Goal: Information Seeking & Learning: Learn about a topic

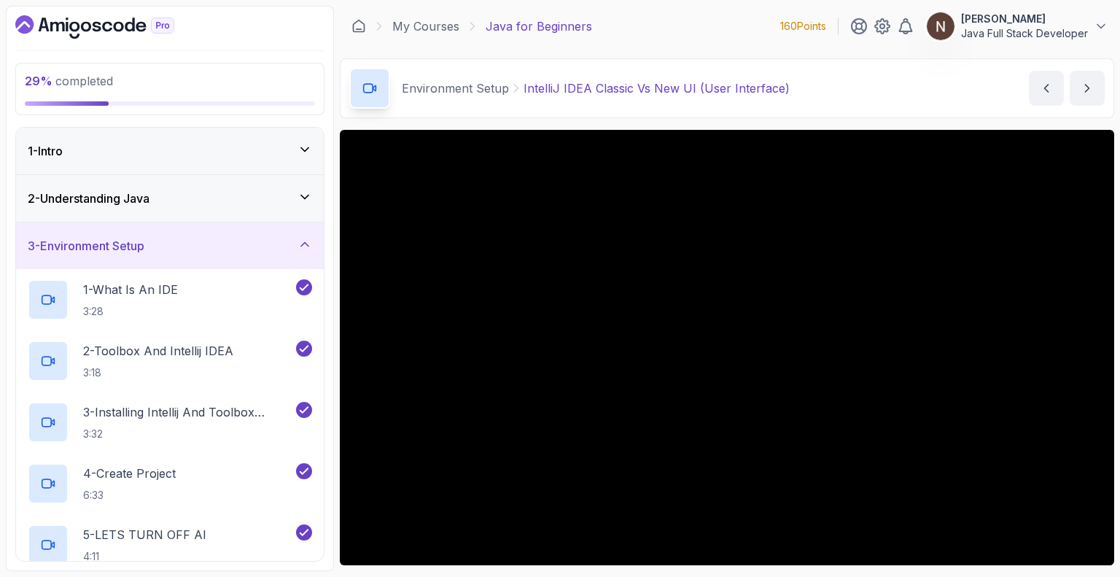
scroll to position [23, 0]
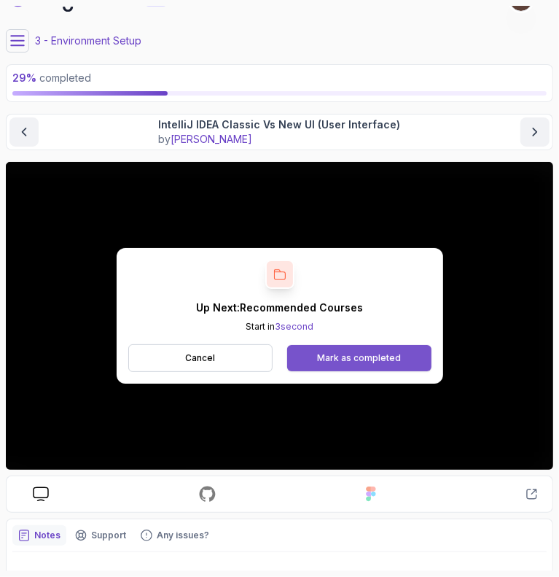
click at [355, 350] on button "Mark as completed" at bounding box center [359, 358] width 144 height 26
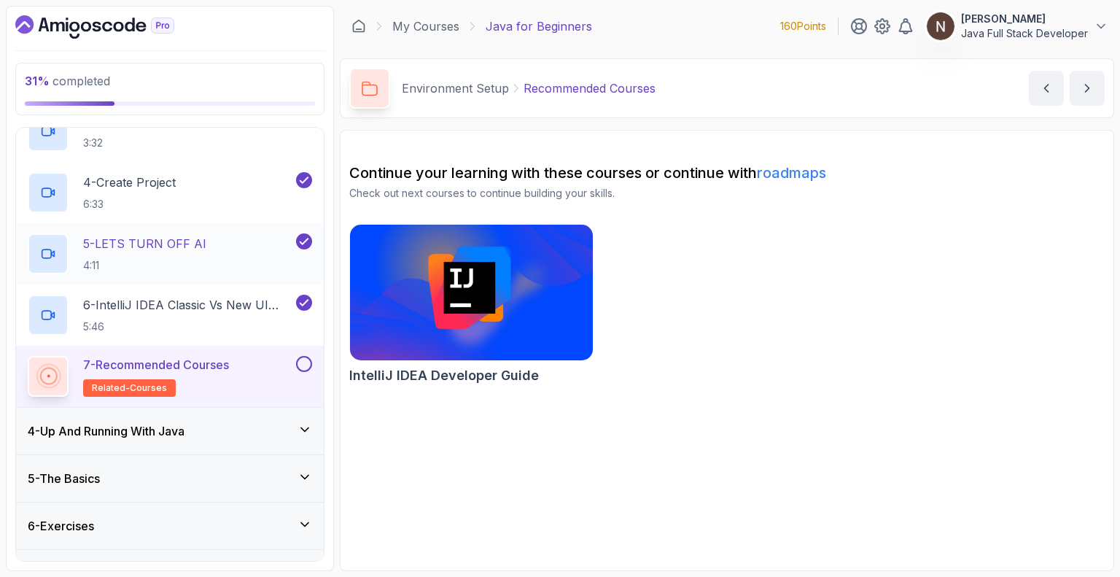
scroll to position [324, 0]
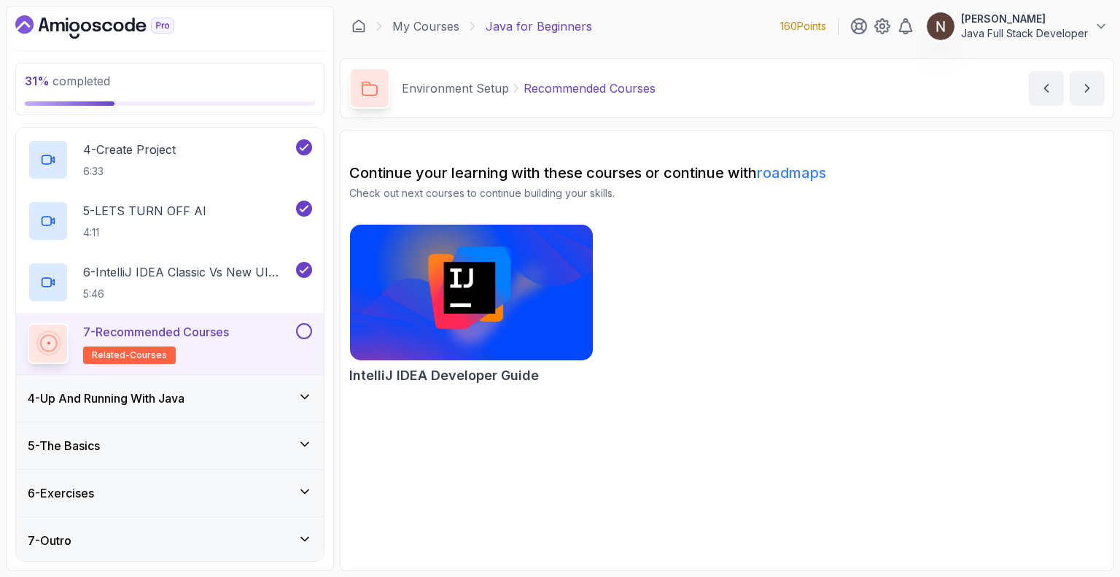
click at [133, 397] on h3 "4 - Up And Running With Java" at bounding box center [106, 397] width 157 height 17
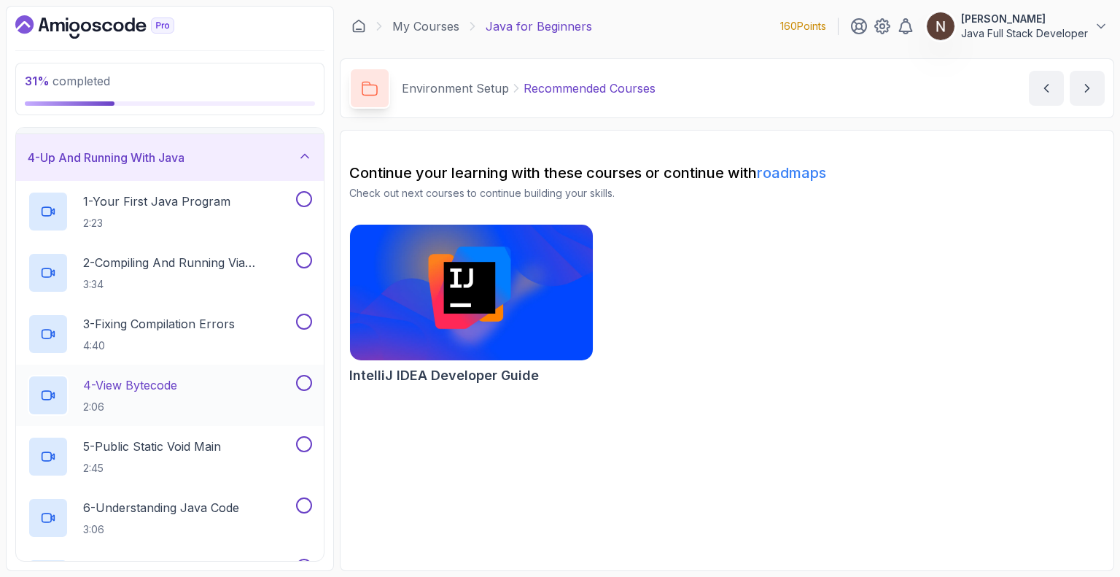
scroll to position [385, 0]
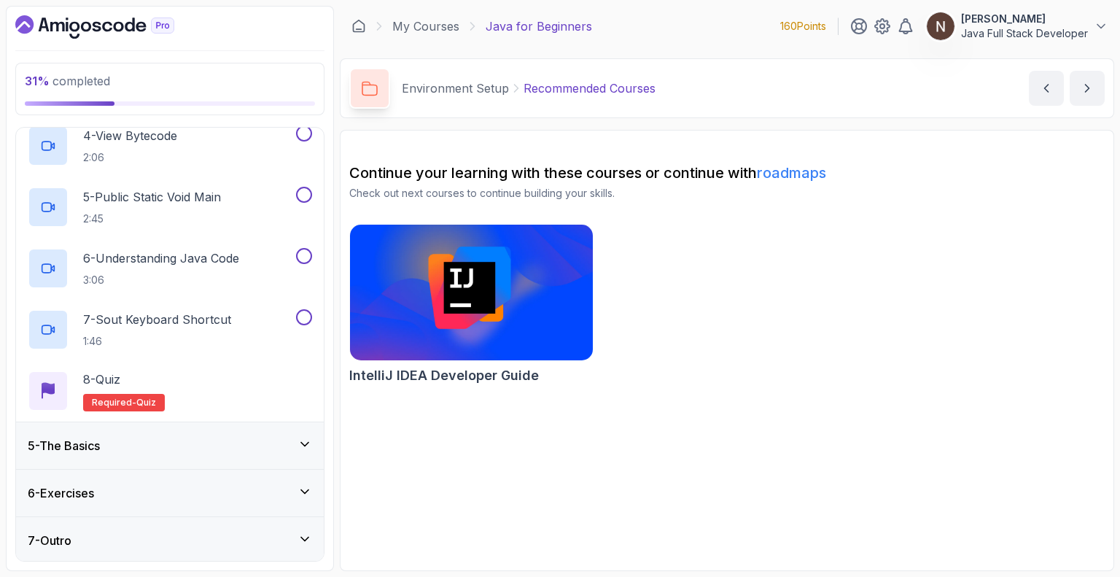
click at [143, 439] on div "5 - The Basics" at bounding box center [170, 445] width 284 height 17
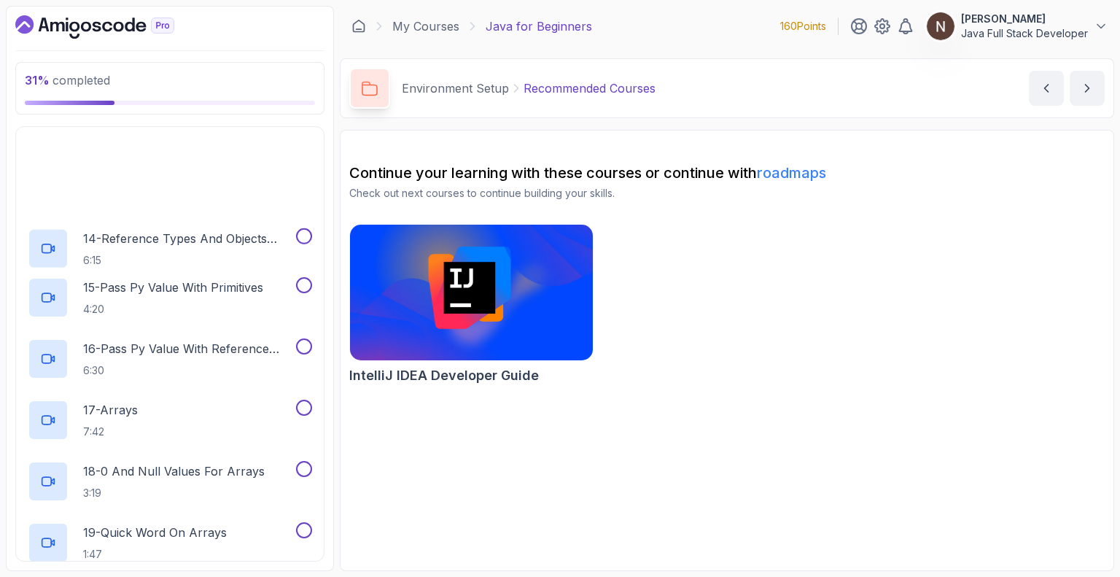
scroll to position [1120, 0]
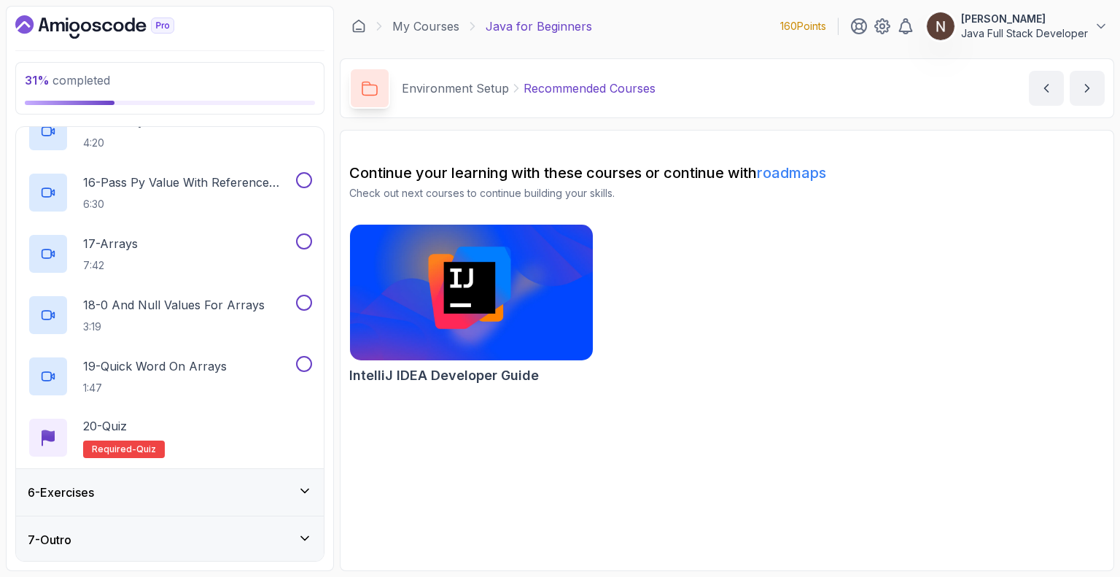
click at [140, 492] on div "6 - Exercises" at bounding box center [170, 491] width 284 height 17
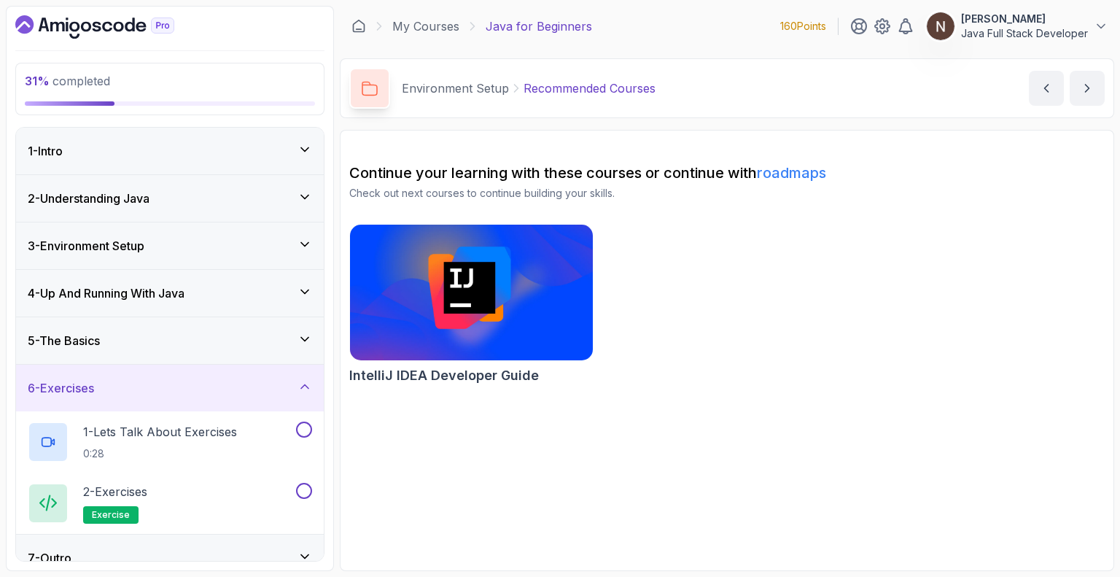
scroll to position [18, 0]
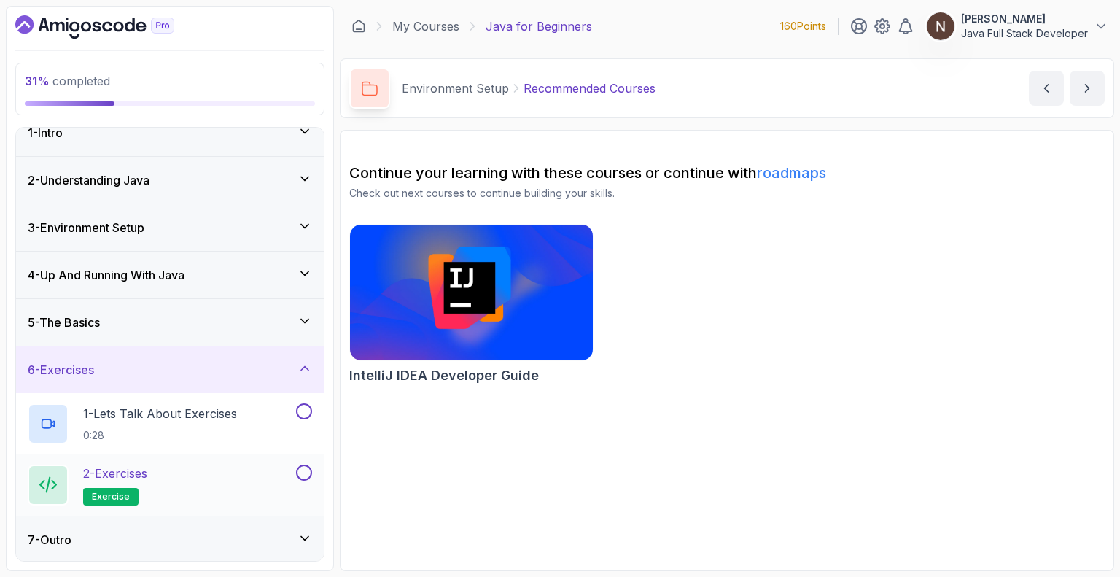
click at [141, 470] on p "2 - Exercises" at bounding box center [115, 472] width 64 height 17
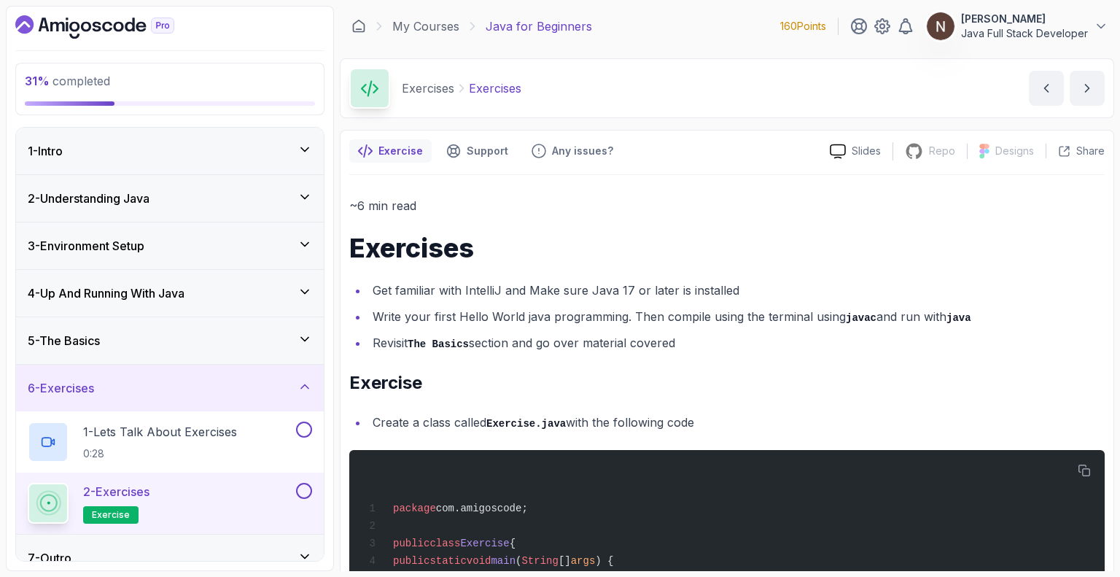
click at [175, 291] on h3 "4 - Up And Running With Java" at bounding box center [106, 292] width 157 height 17
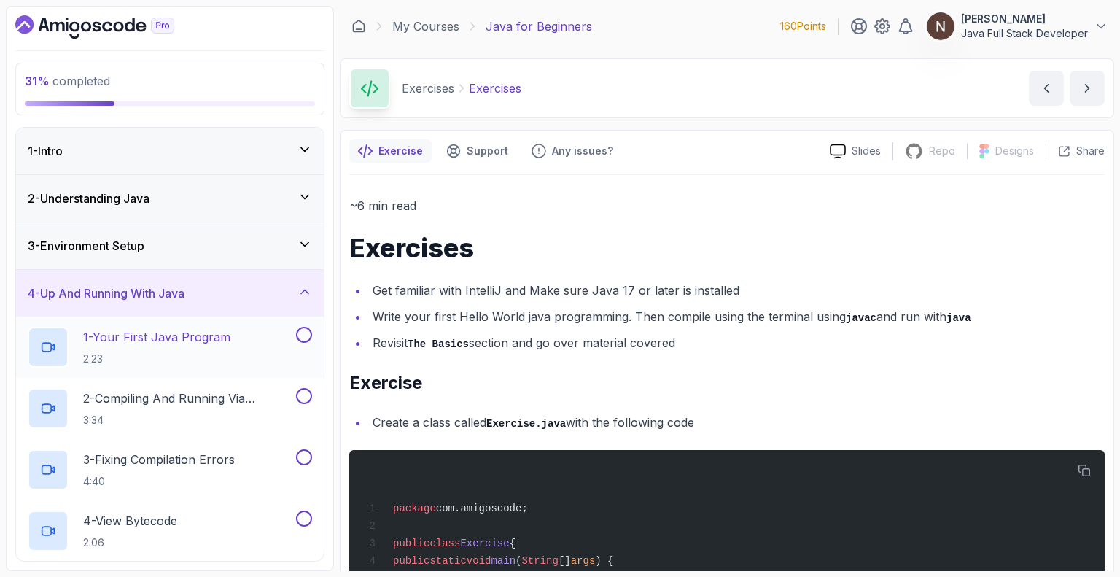
click at [174, 329] on p "1 - Your First Java Program" at bounding box center [156, 336] width 147 height 17
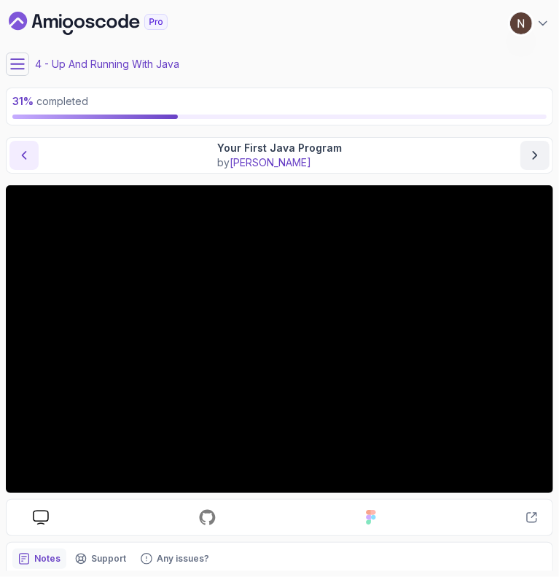
click at [31, 157] on button "previous content" at bounding box center [23, 155] width 29 height 29
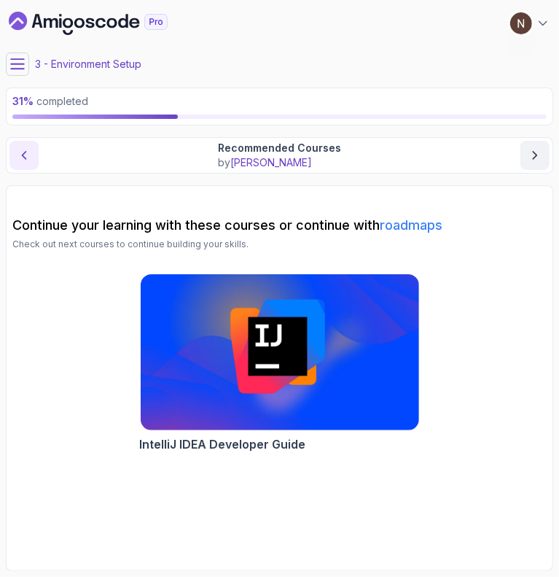
click at [31, 157] on button "previous content" at bounding box center [23, 155] width 29 height 29
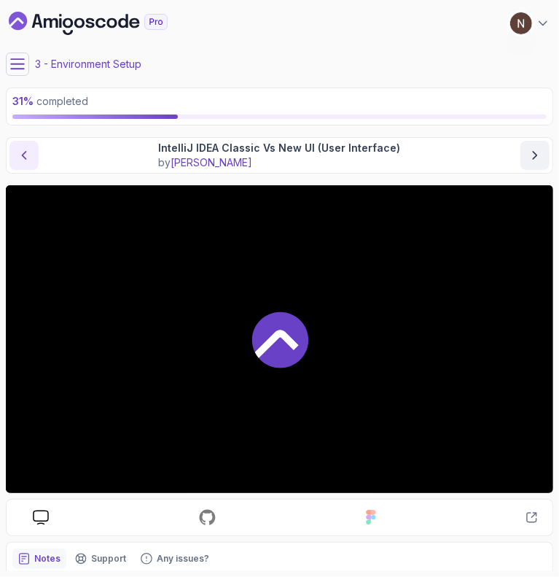
click at [31, 157] on button "previous content" at bounding box center [23, 155] width 29 height 29
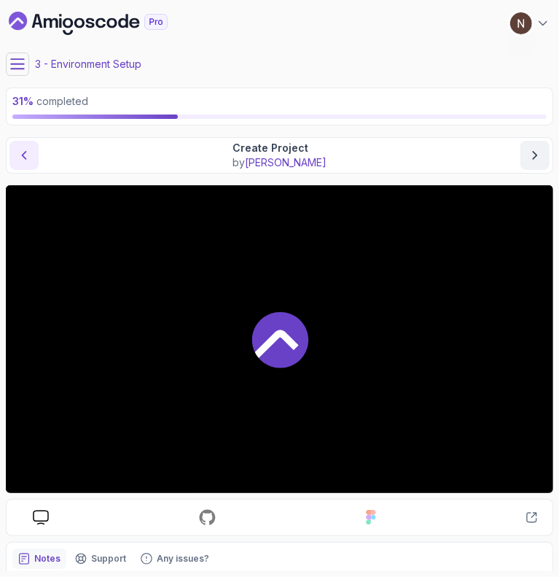
click at [31, 157] on button "previous content" at bounding box center [23, 155] width 29 height 29
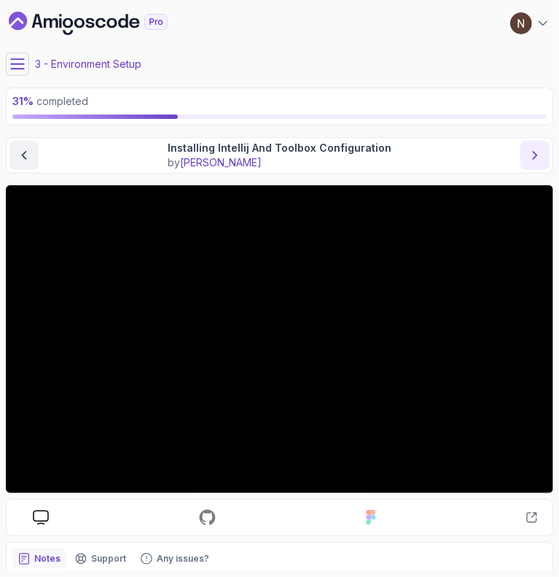
click at [531, 155] on icon "next content" at bounding box center [535, 155] width 15 height 15
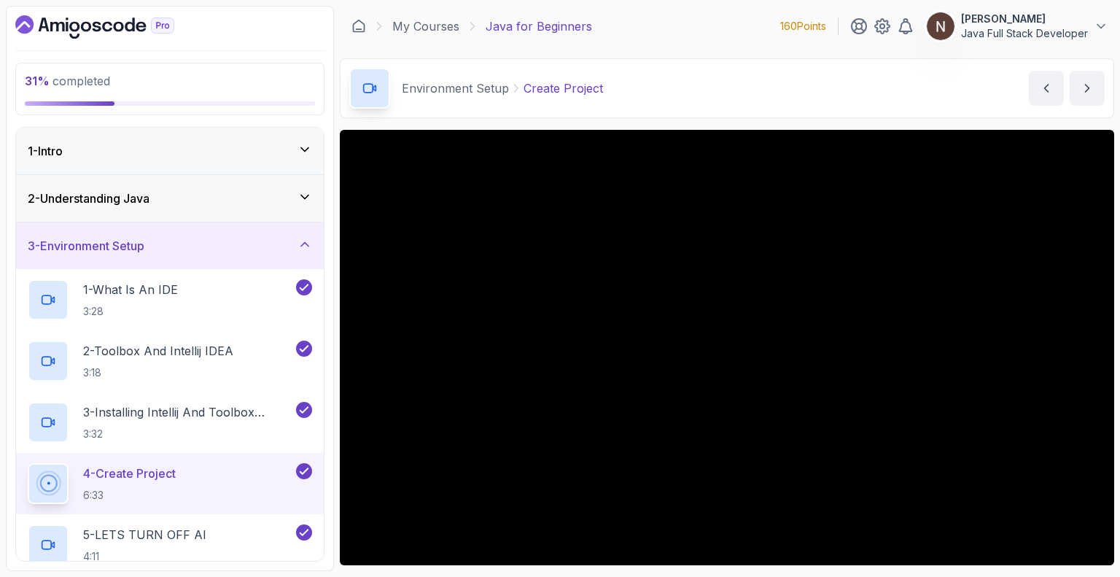
click at [143, 466] on p "4 - Create Project" at bounding box center [129, 472] width 93 height 17
click at [149, 408] on p "3 - Installing Intellij And Toolbox Configuration" at bounding box center [188, 411] width 210 height 17
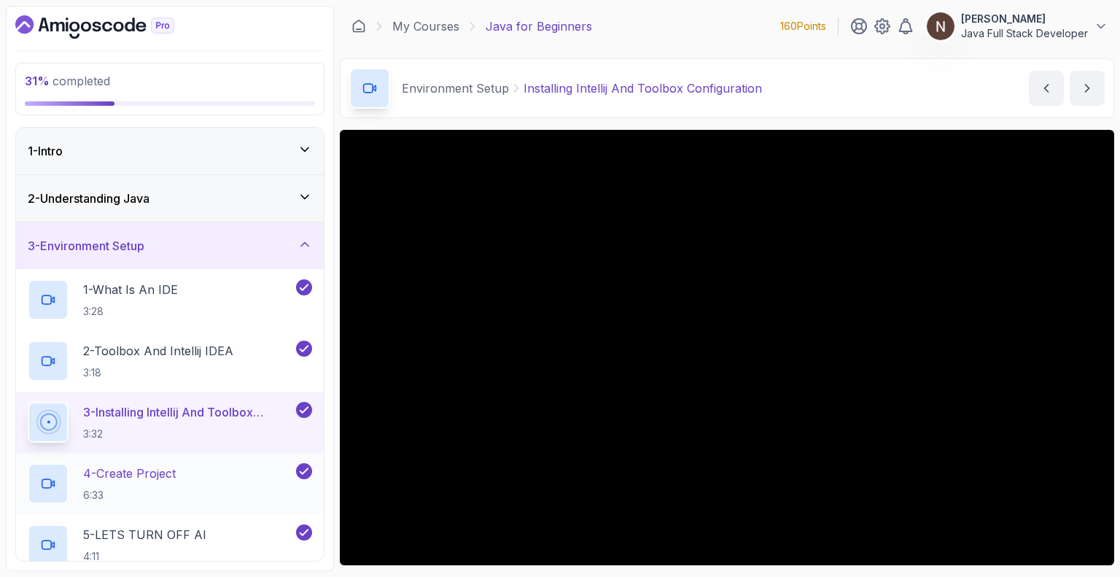
click at [149, 475] on p "4 - Create Project" at bounding box center [129, 472] width 93 height 17
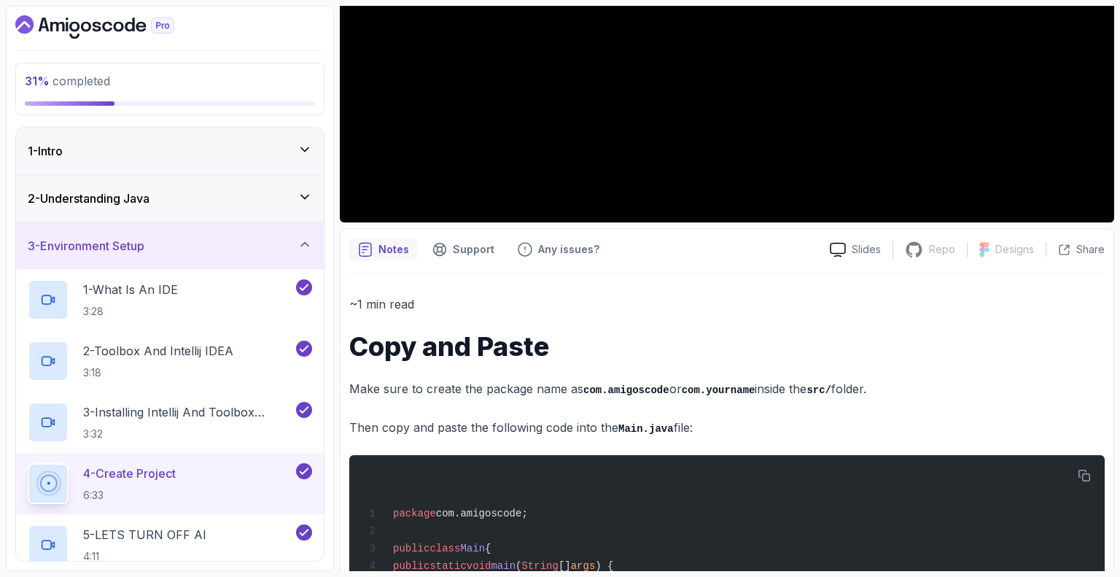
scroll to position [456, 0]
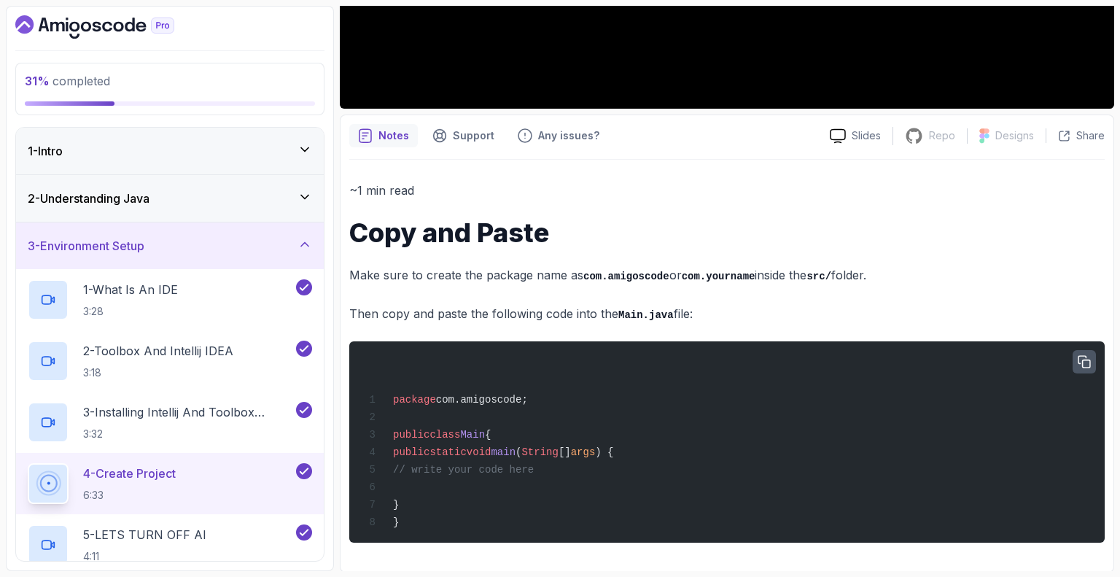
click at [1086, 362] on icon "button" at bounding box center [1084, 362] width 13 height 13
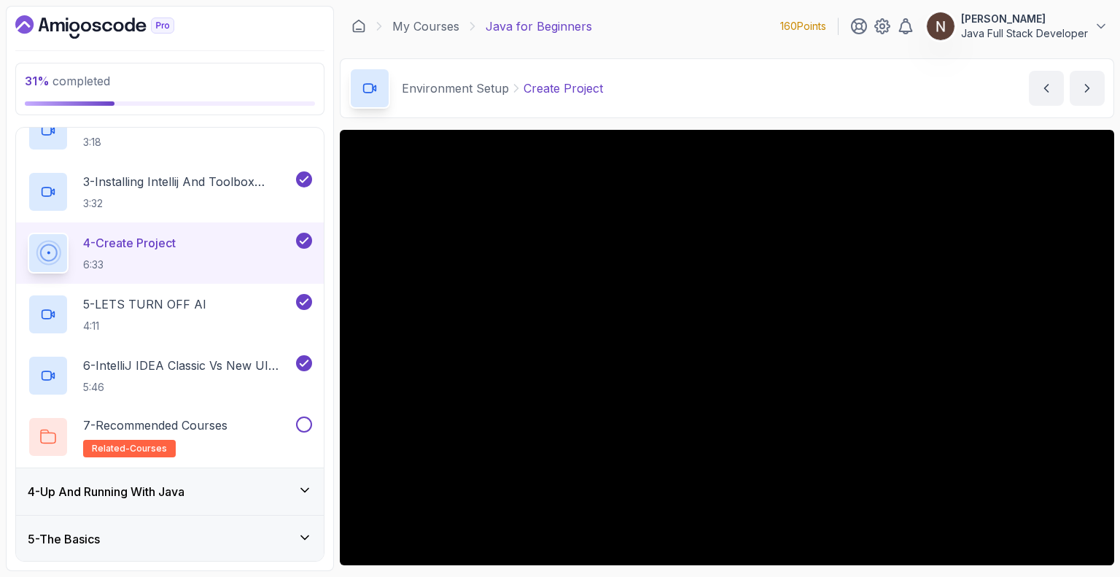
scroll to position [284, 0]
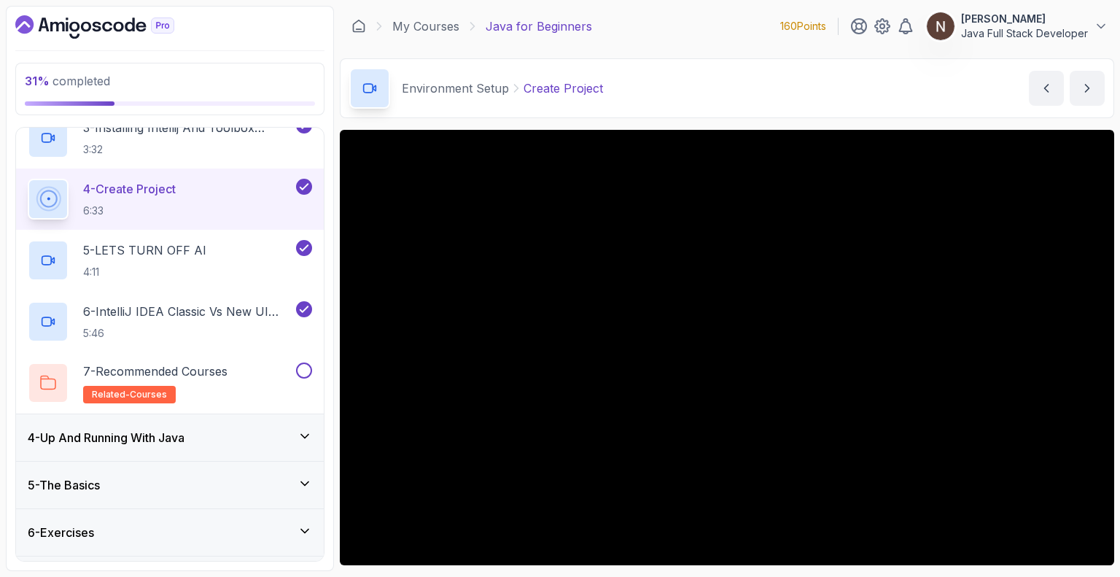
click at [141, 445] on div "4 - Up And Running With Java" at bounding box center [170, 437] width 308 height 47
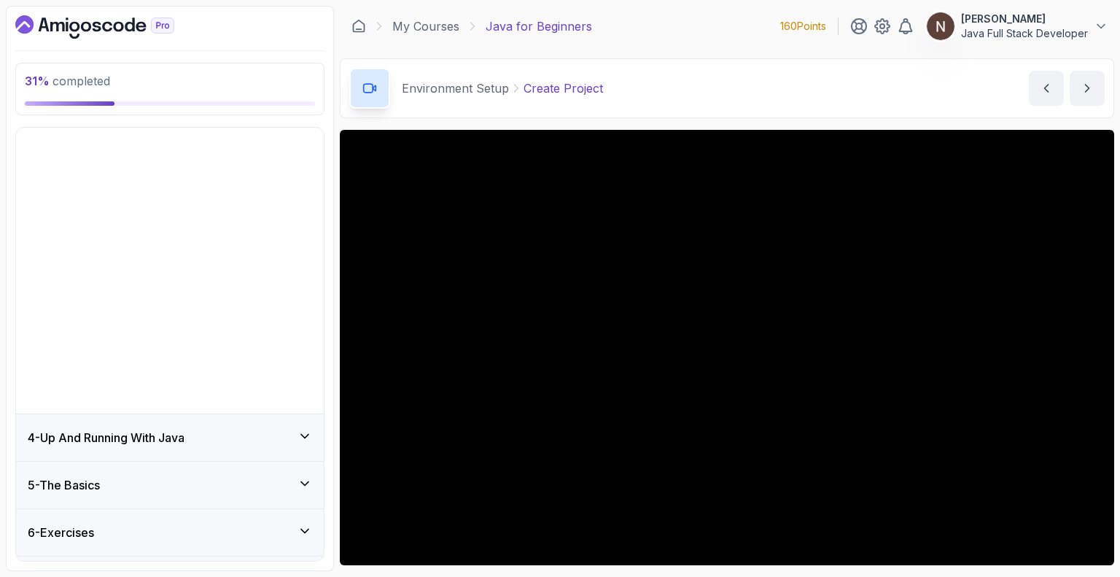
scroll to position [0, 0]
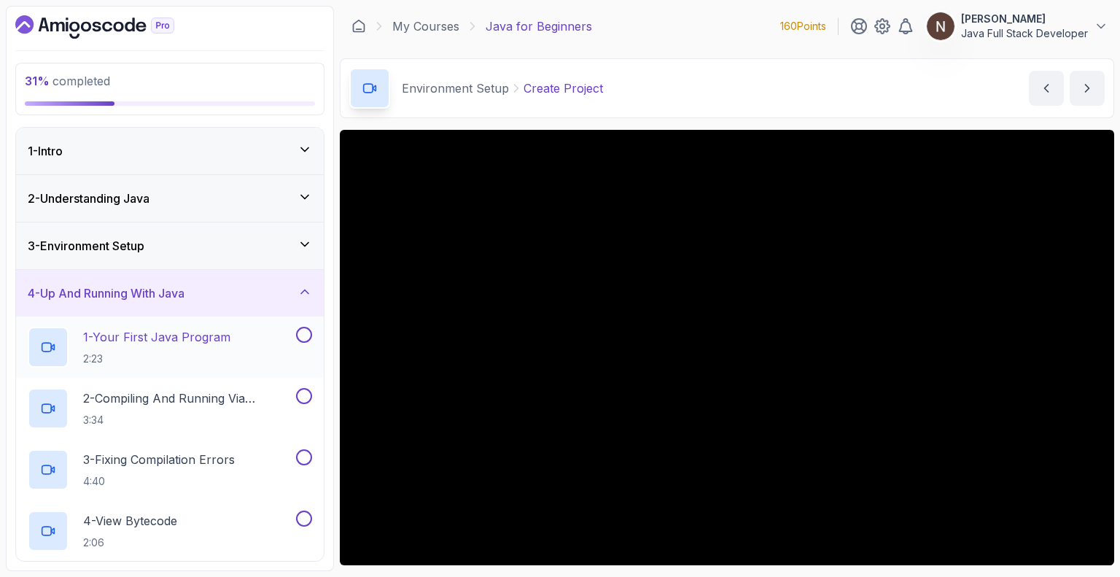
click at [162, 332] on p "1 - Your First Java Program" at bounding box center [156, 336] width 147 height 17
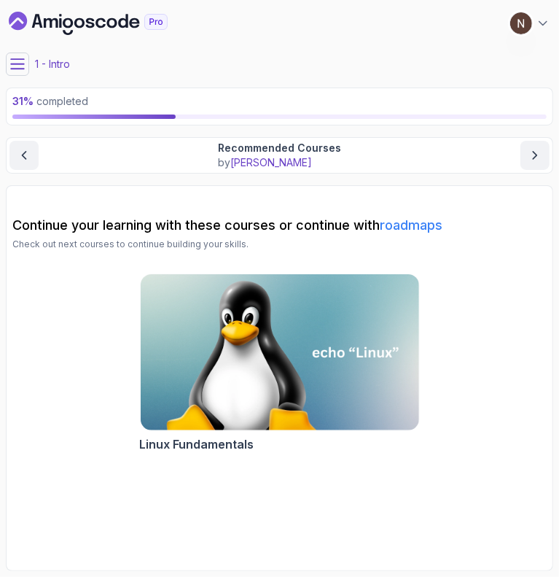
click at [19, 64] on icon at bounding box center [17, 63] width 13 height 9
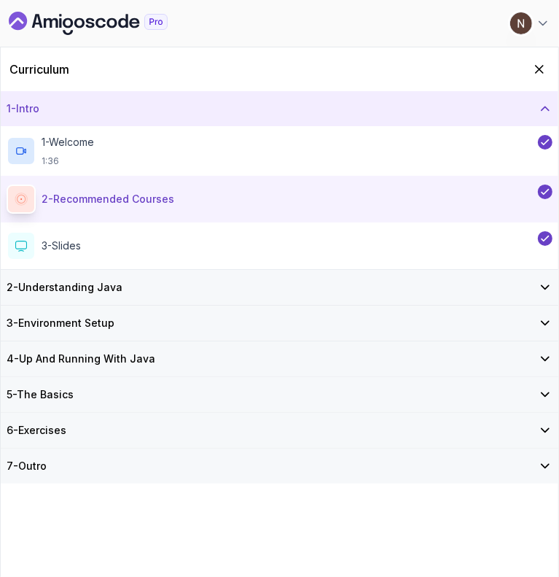
click at [136, 324] on div "3 - Environment Setup" at bounding box center [280, 323] width 546 height 15
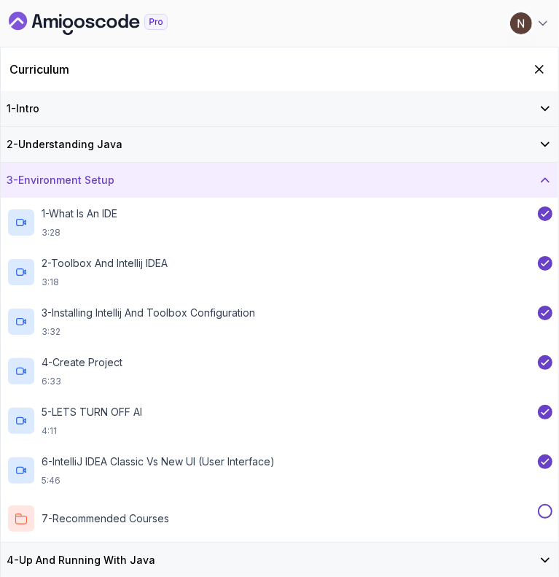
scroll to position [61, 0]
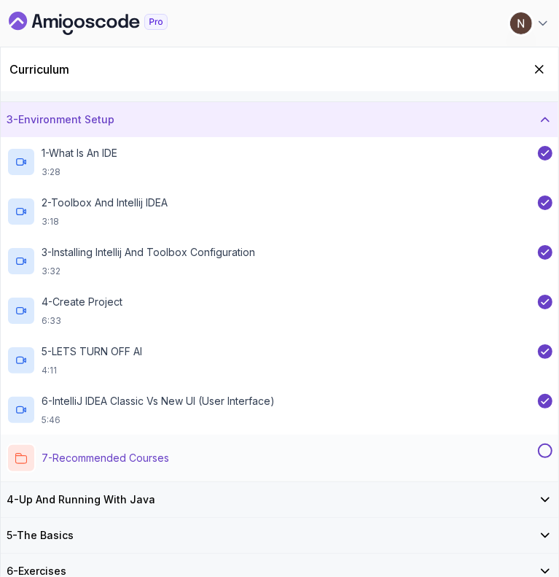
click at [543, 448] on button at bounding box center [545, 450] width 15 height 15
click at [99, 502] on h3 "4 - Up And Running With Java" at bounding box center [81, 499] width 149 height 15
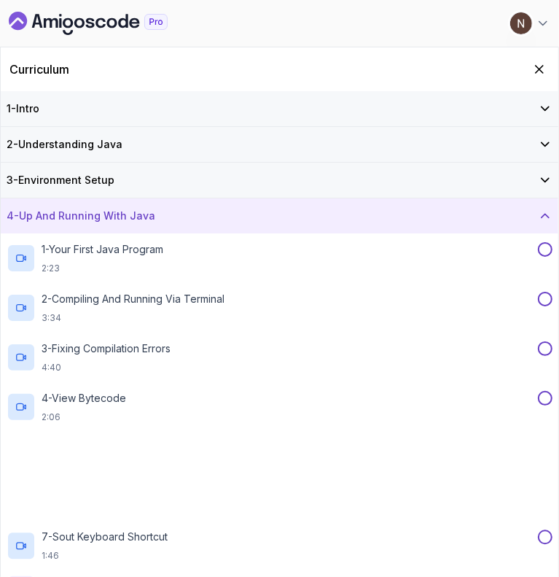
scroll to position [110, 0]
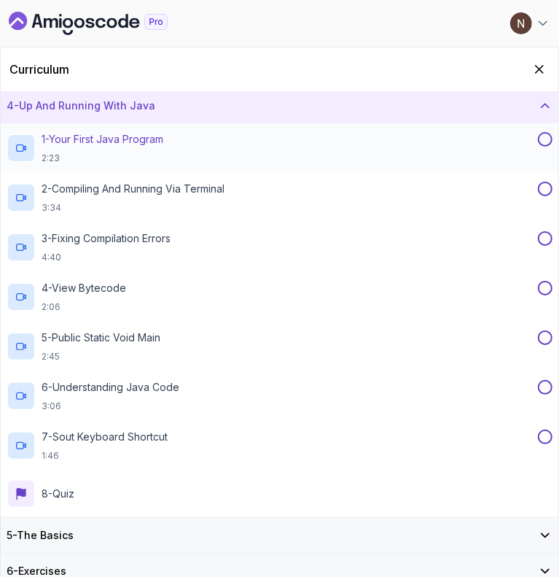
click at [112, 133] on p "1 - Your First Java Program" at bounding box center [103, 139] width 122 height 15
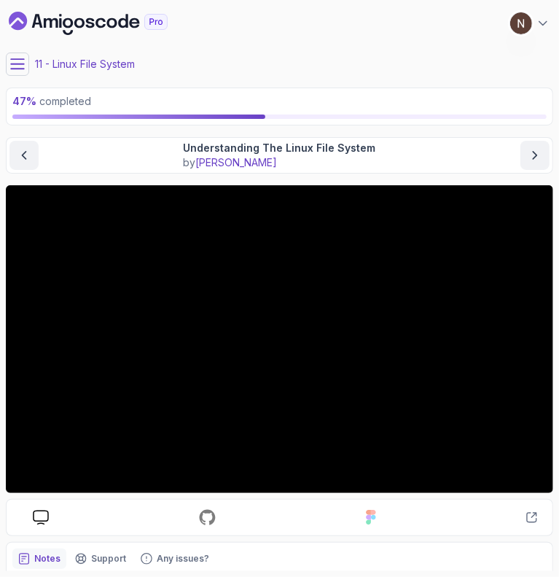
click at [20, 58] on icon at bounding box center [17, 64] width 15 height 15
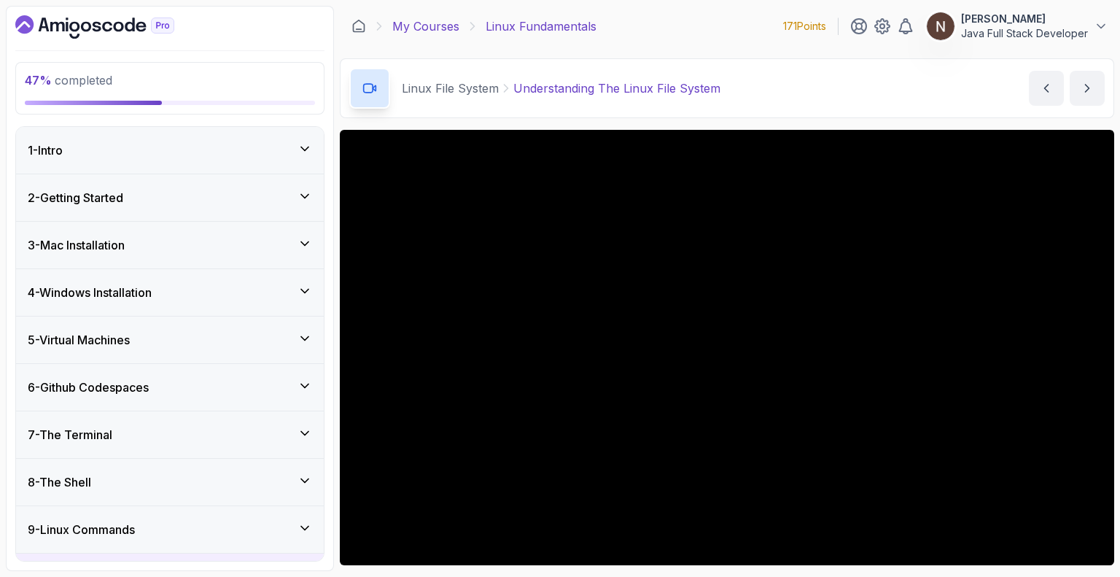
click at [434, 23] on link "My Courses" at bounding box center [425, 25] width 67 height 17
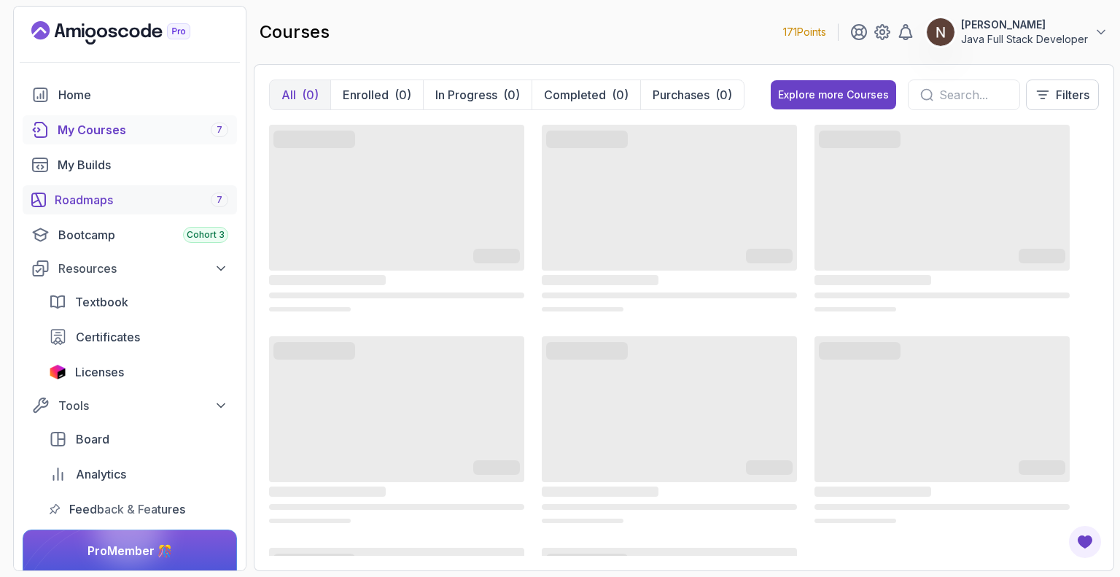
click at [139, 208] on div "Roadmaps 7" at bounding box center [142, 199] width 174 height 17
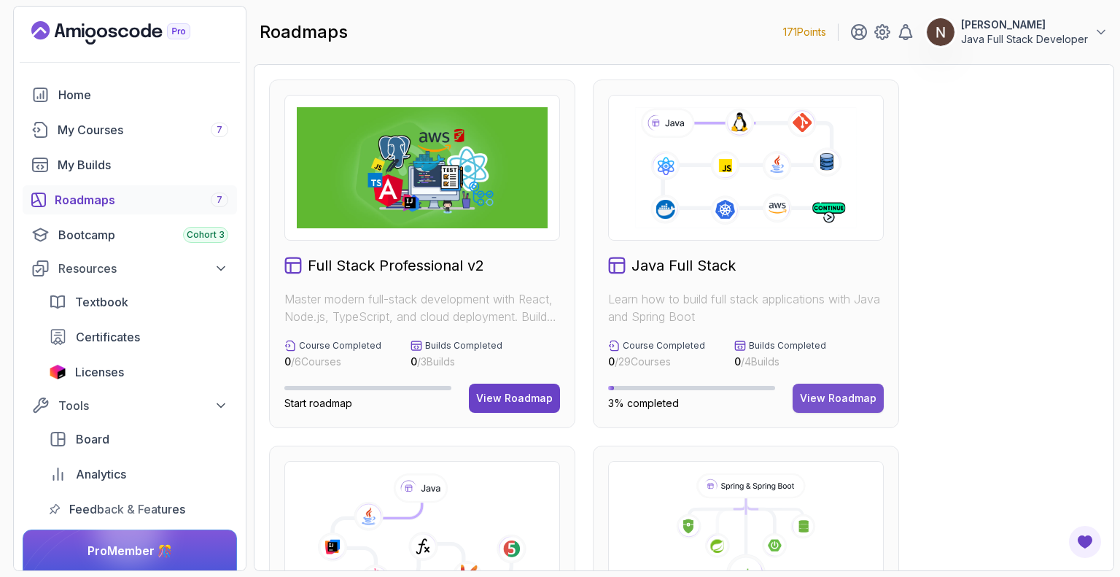
click at [558, 399] on div "View Roadmap" at bounding box center [838, 398] width 77 height 15
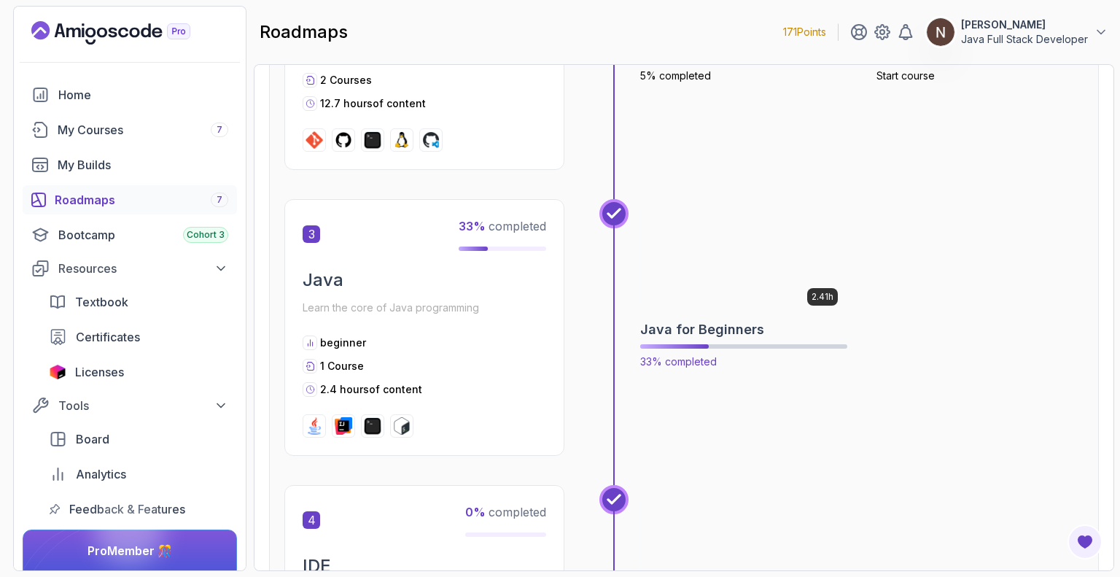
scroll to position [868, 0]
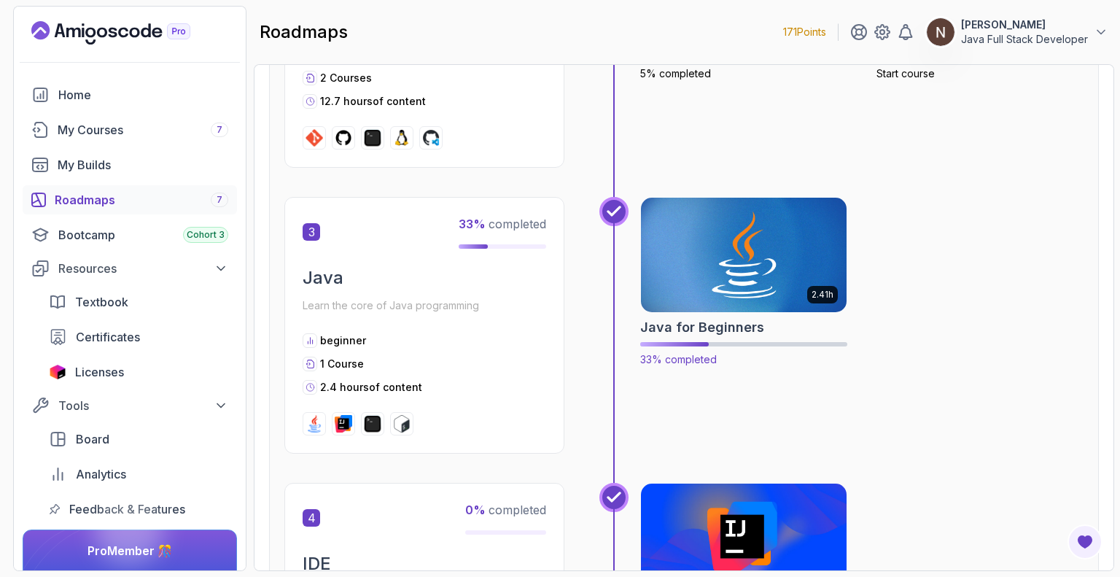
click at [558, 300] on img at bounding box center [744, 255] width 216 height 121
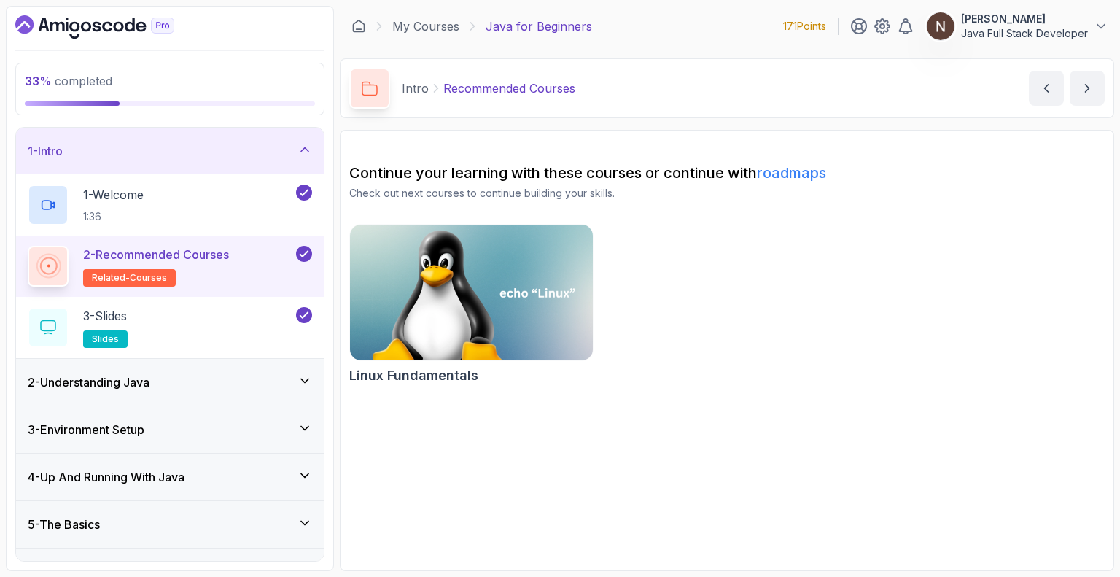
click at [189, 428] on div "3 - Environment Setup" at bounding box center [170, 429] width 284 height 17
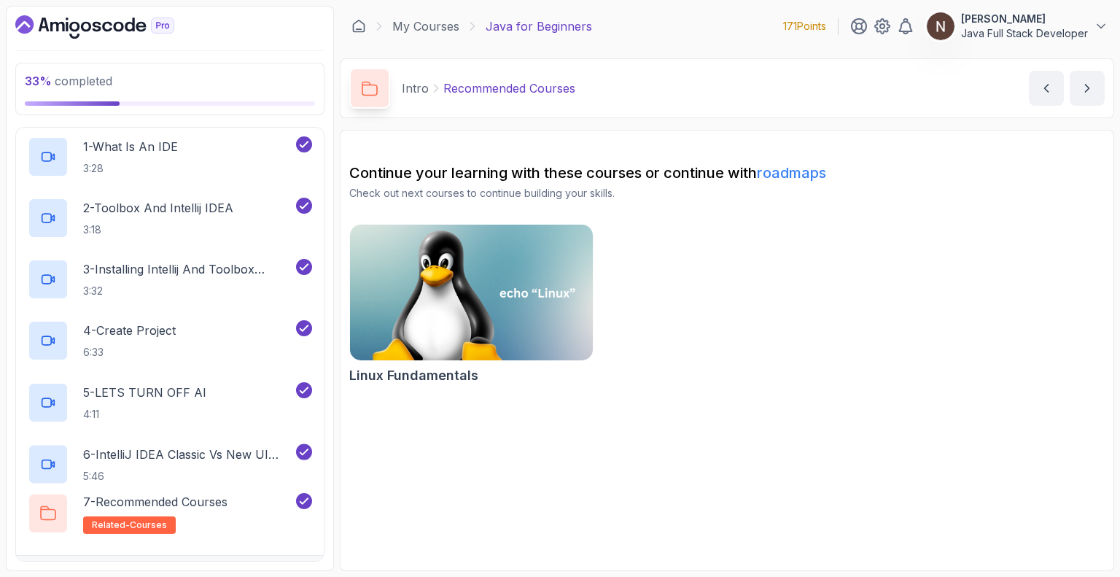
scroll to position [324, 0]
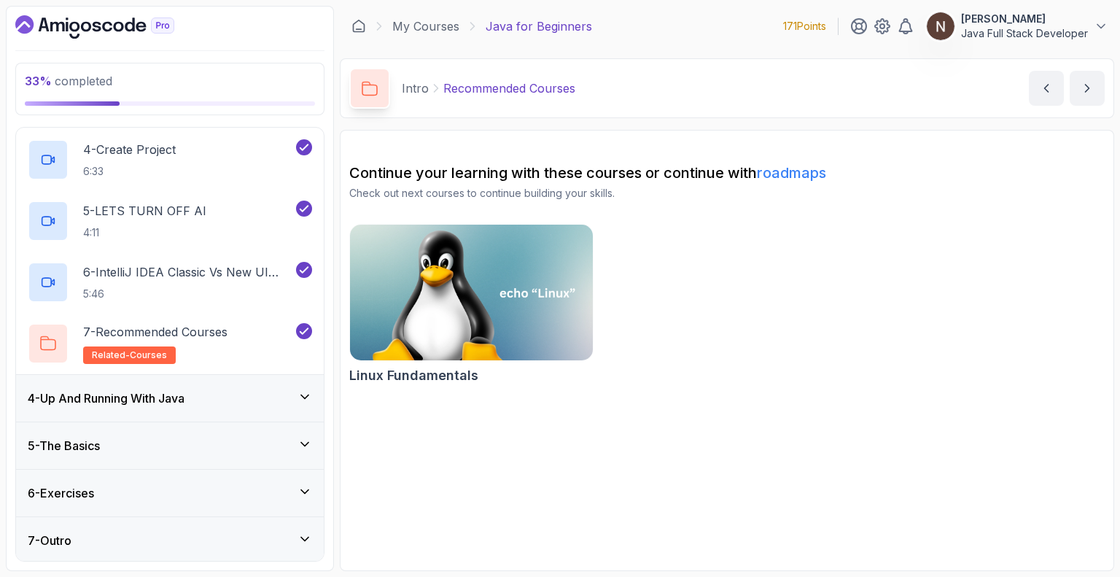
click at [184, 390] on h3 "4 - Up And Running With Java" at bounding box center [106, 397] width 157 height 17
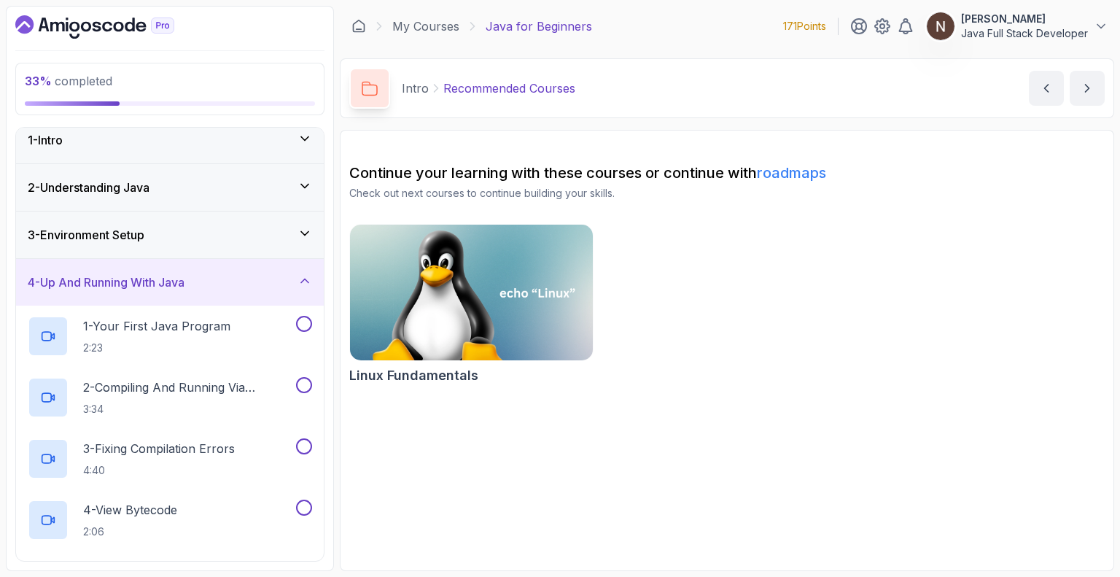
scroll to position [9, 0]
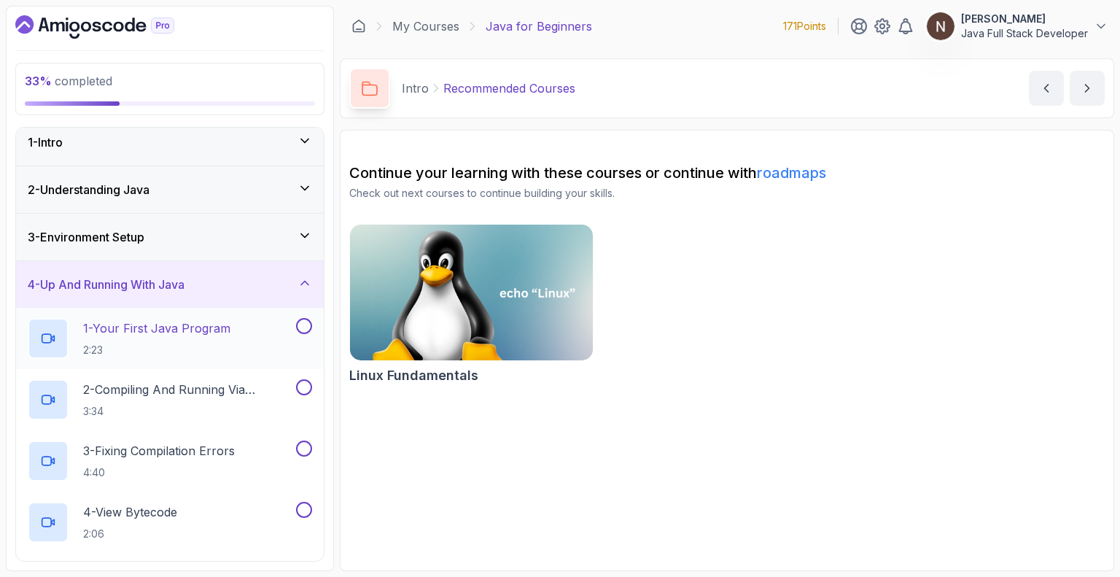
click at [141, 324] on p "1 - Your First Java Program" at bounding box center [156, 327] width 147 height 17
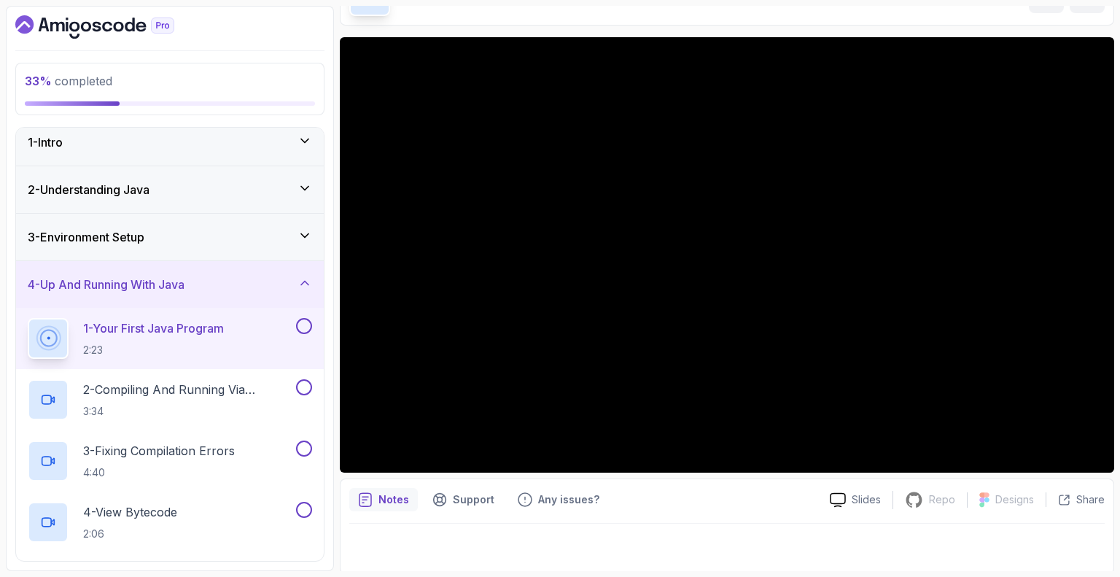
scroll to position [95, 0]
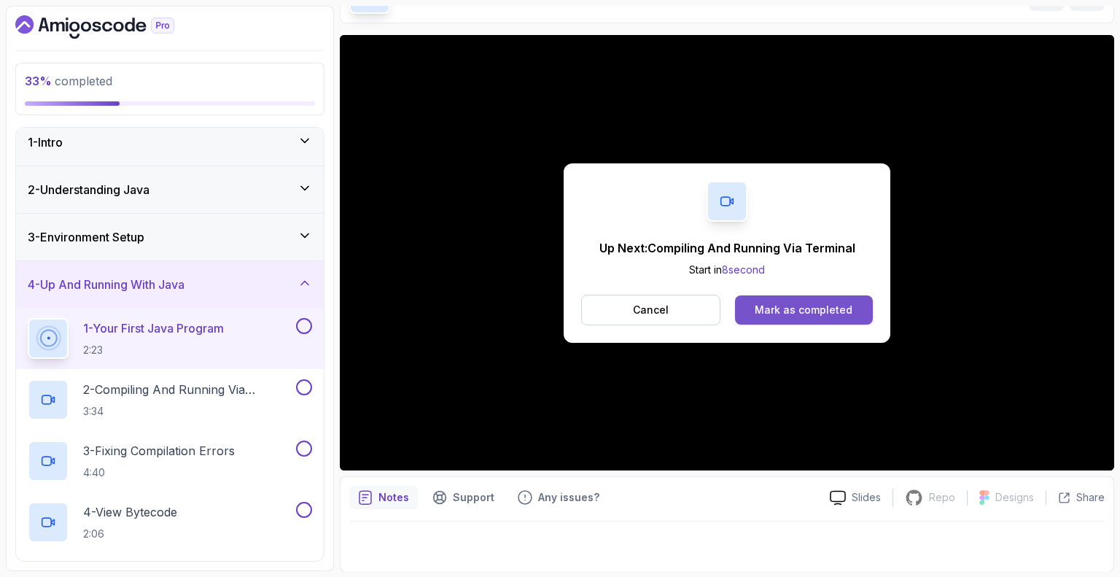
click at [558, 308] on div "Mark as completed" at bounding box center [804, 310] width 98 height 15
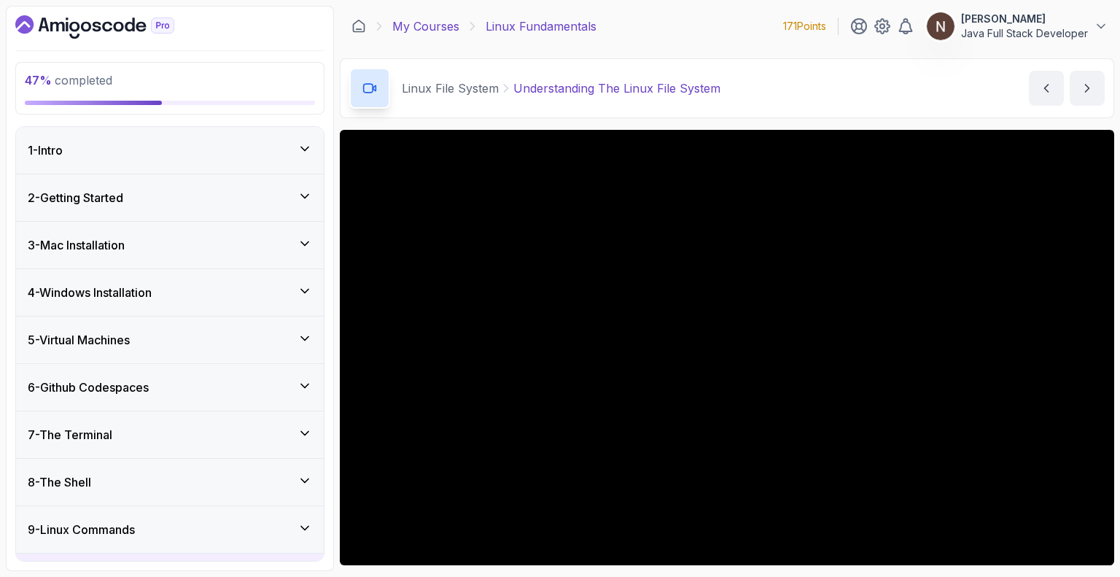
click at [416, 26] on link "My Courses" at bounding box center [425, 25] width 67 height 17
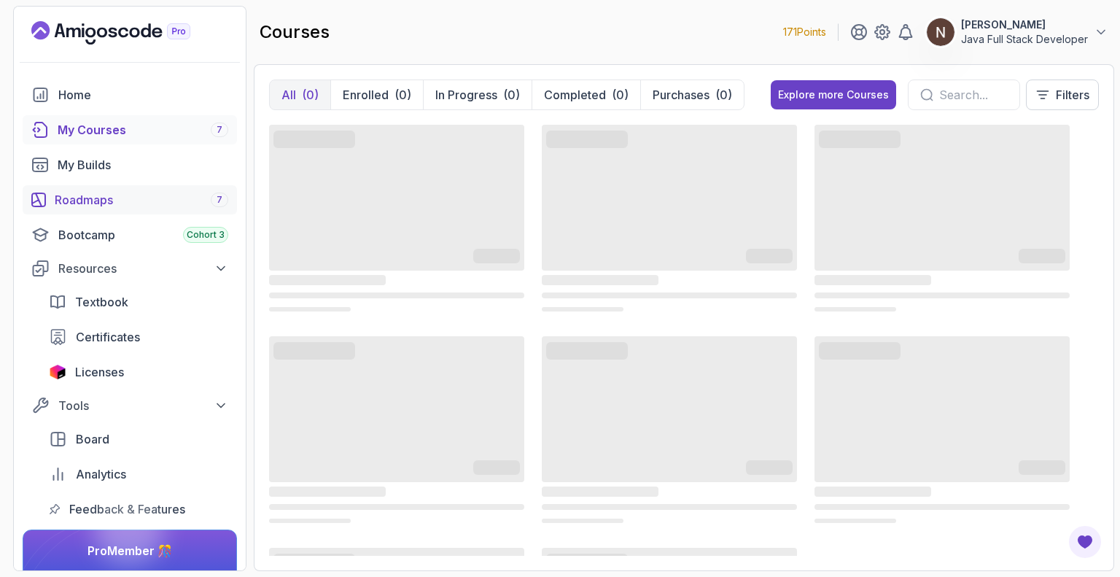
click at [207, 203] on div "Roadmaps 7" at bounding box center [142, 199] width 174 height 17
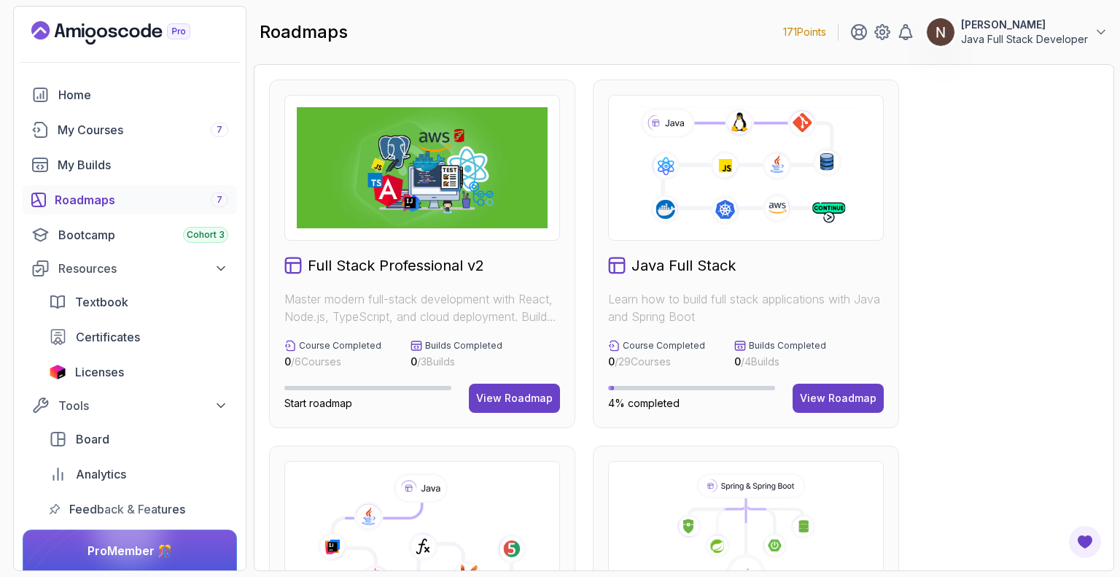
scroll to position [96, 0]
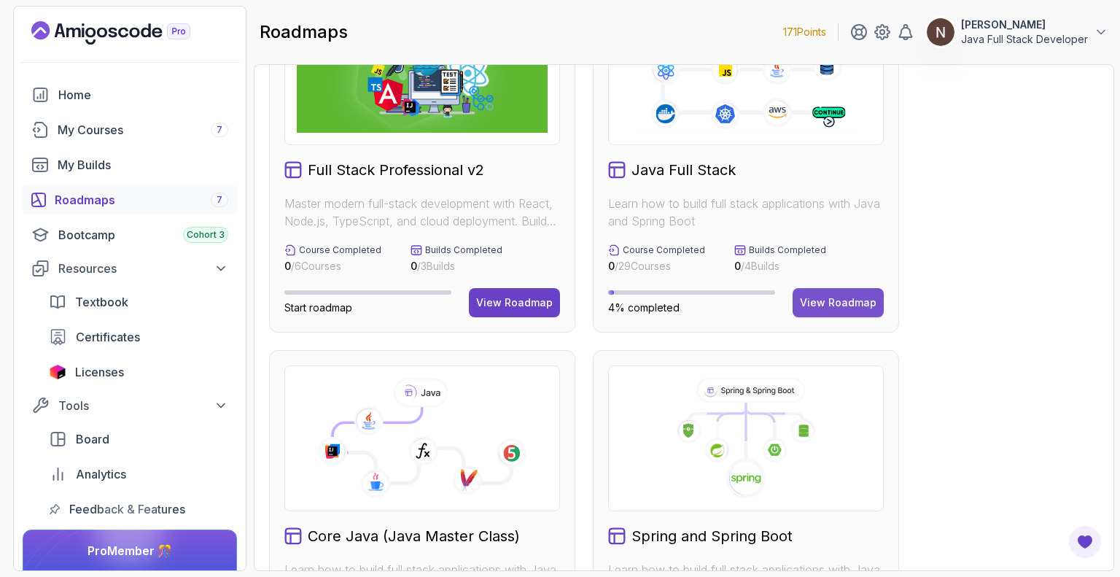
click at [831, 296] on div "View Roadmap" at bounding box center [838, 302] width 77 height 15
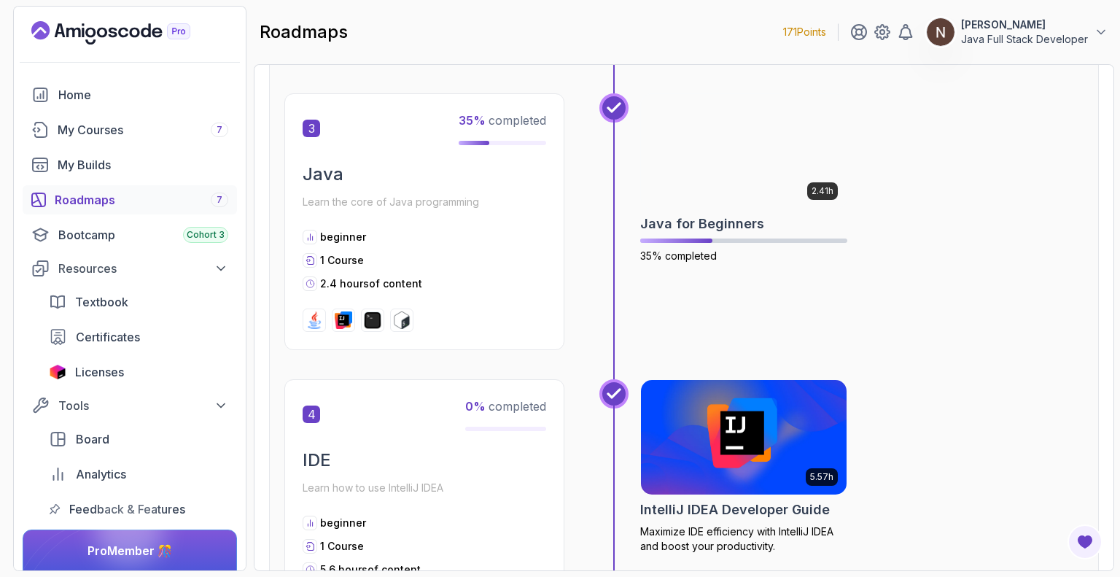
scroll to position [977, 0]
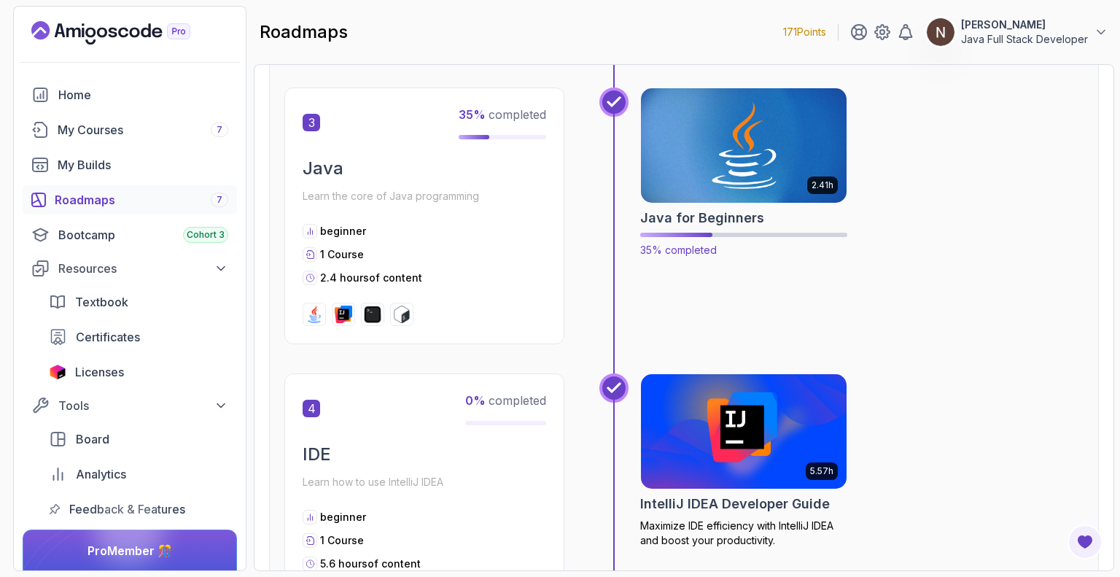
click at [712, 199] on img at bounding box center [744, 145] width 216 height 121
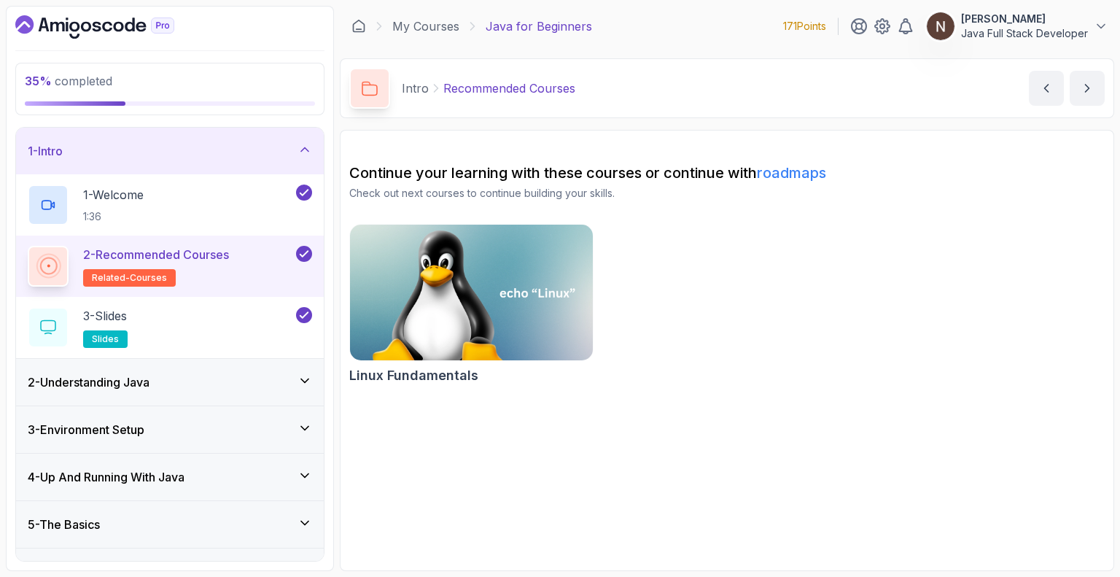
click at [207, 431] on div "3 - Environment Setup" at bounding box center [170, 429] width 284 height 17
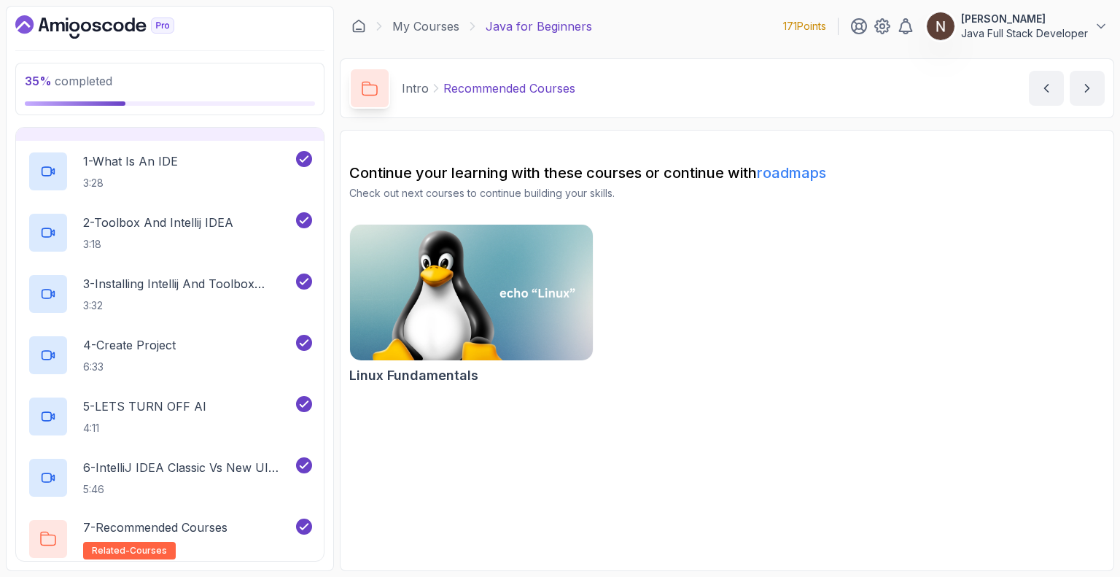
scroll to position [324, 0]
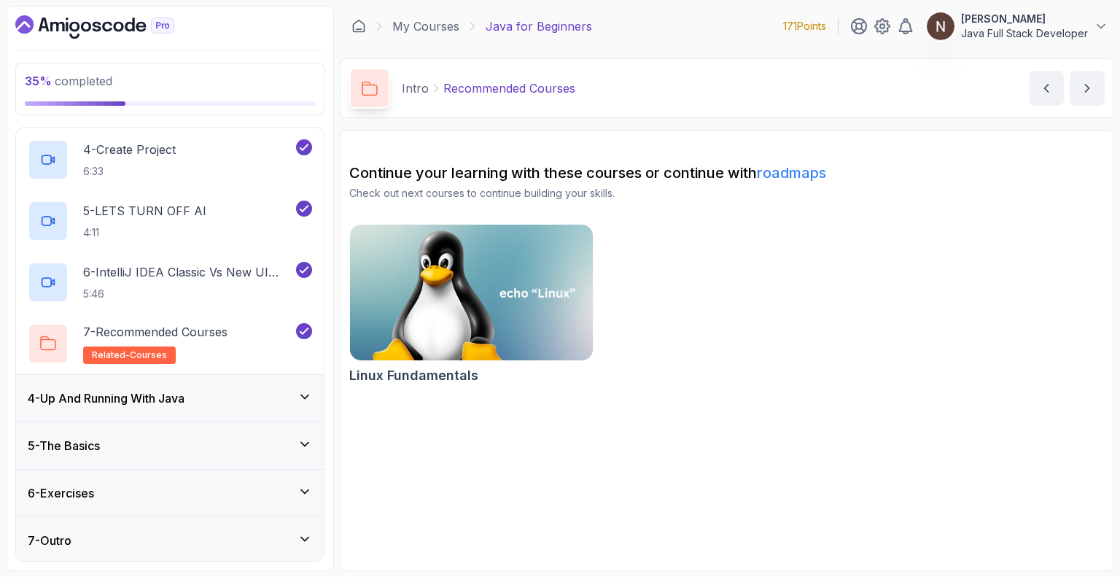
click at [182, 396] on h3 "4 - Up And Running With Java" at bounding box center [106, 397] width 157 height 17
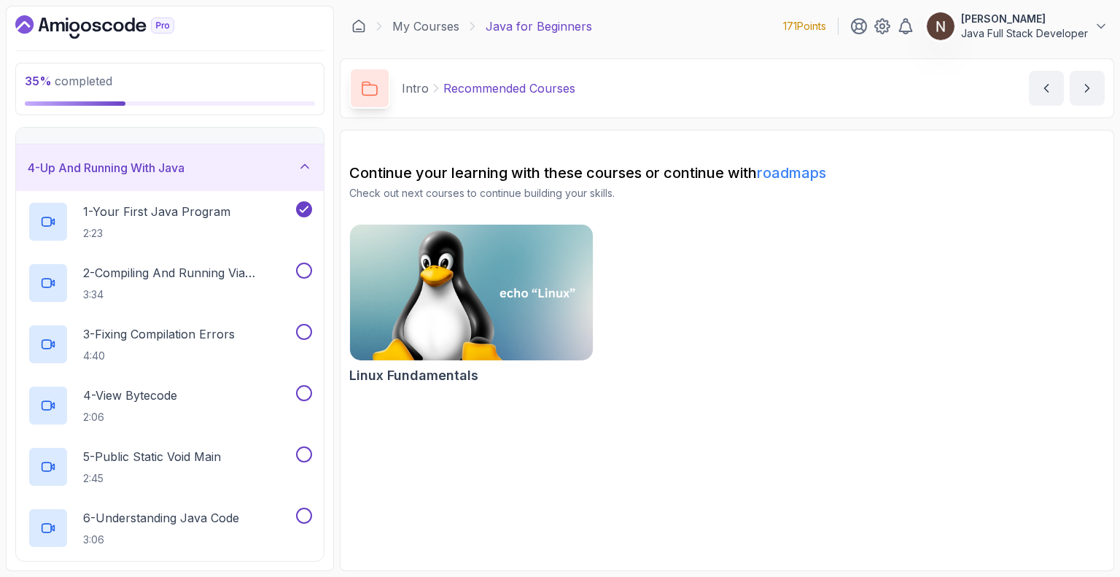
scroll to position [125, 0]
click at [156, 272] on p "2 - Compiling And Running Via Terminal" at bounding box center [188, 273] width 210 height 17
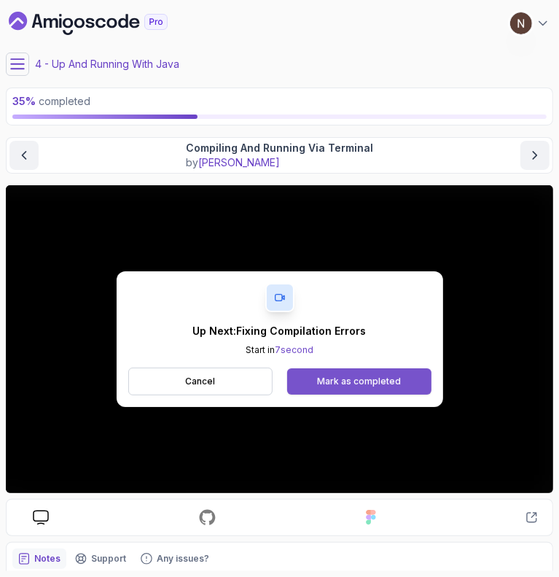
click at [365, 381] on div "Mark as completed" at bounding box center [359, 381] width 84 height 12
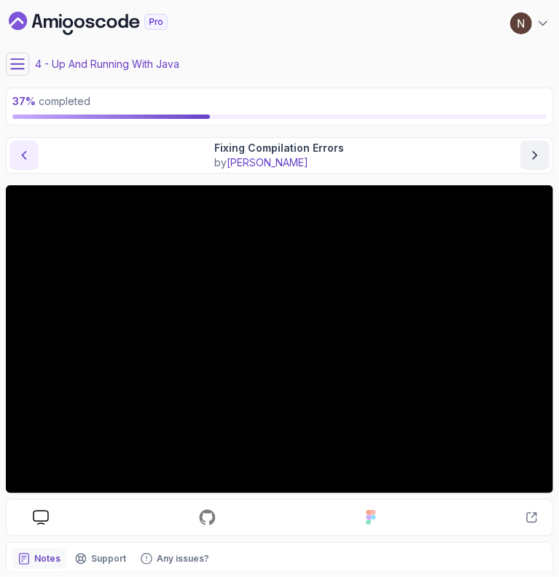
click at [22, 154] on icon "previous content" at bounding box center [24, 155] width 15 height 15
click at [531, 157] on icon "next content" at bounding box center [535, 155] width 15 height 15
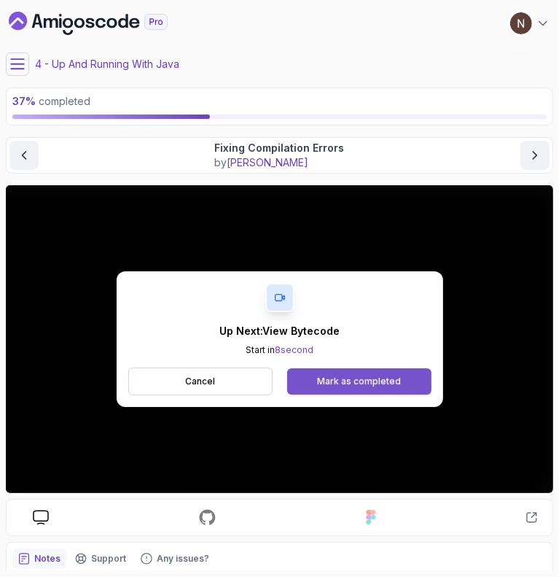
click at [323, 370] on button "Mark as completed" at bounding box center [359, 381] width 144 height 26
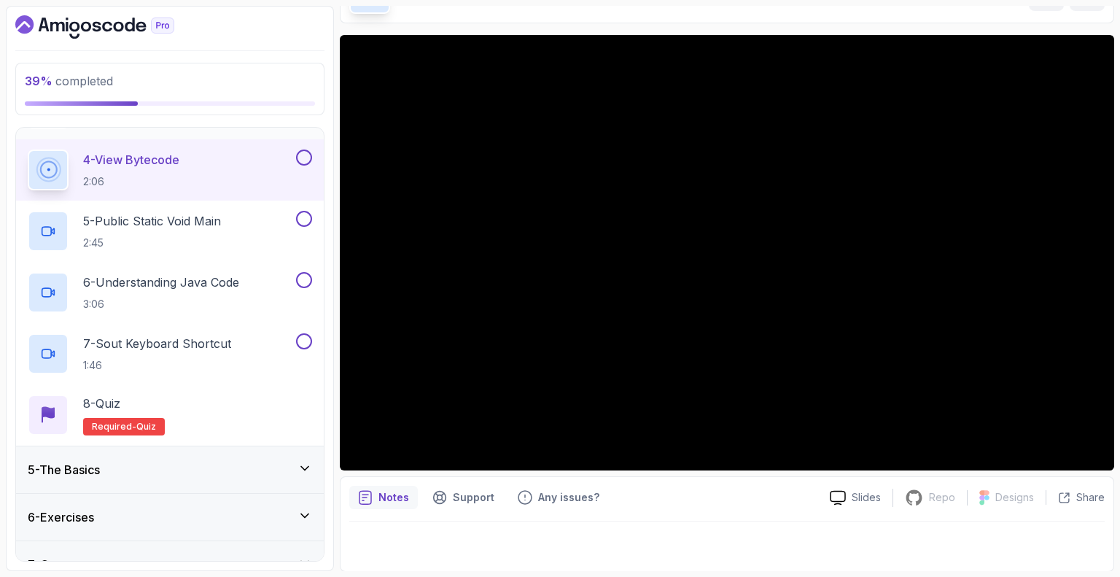
scroll to position [367, 0]
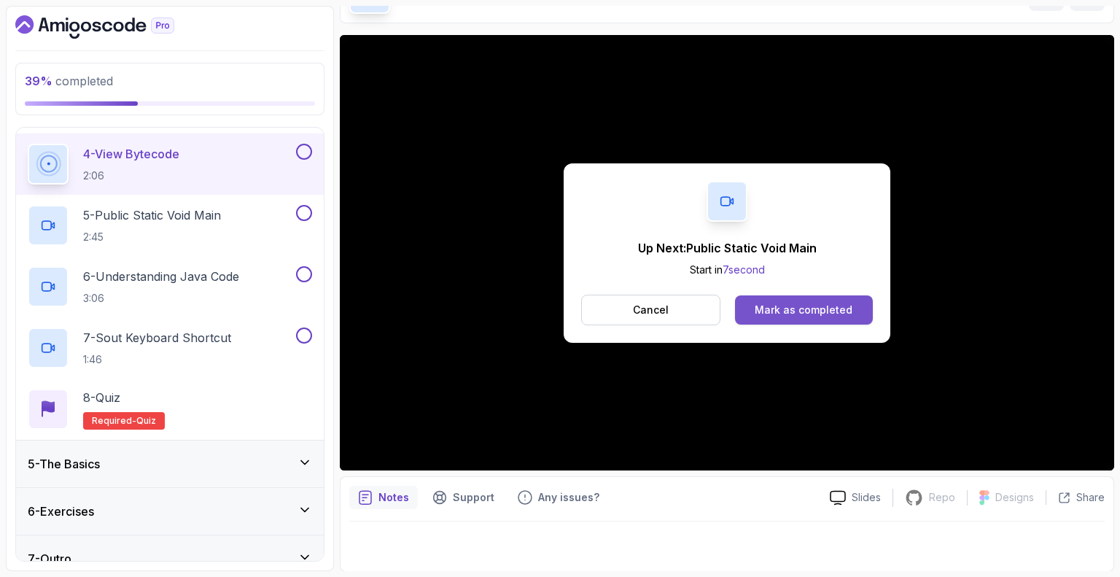
click at [827, 305] on div "Mark as completed" at bounding box center [804, 310] width 98 height 15
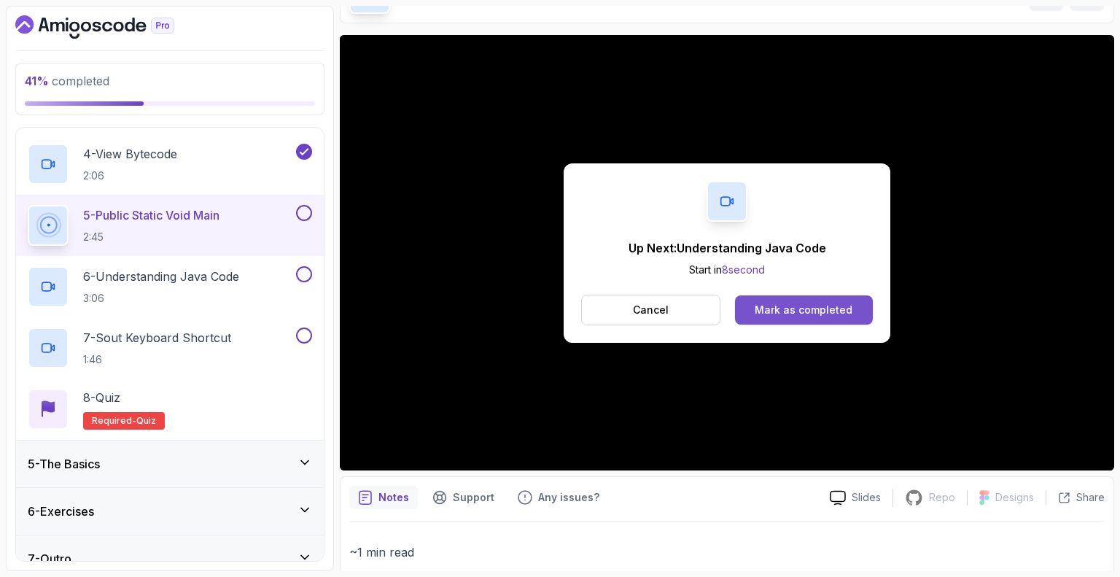
click at [808, 305] on div "Mark as completed" at bounding box center [804, 310] width 98 height 15
